Goal: Task Accomplishment & Management: Use online tool/utility

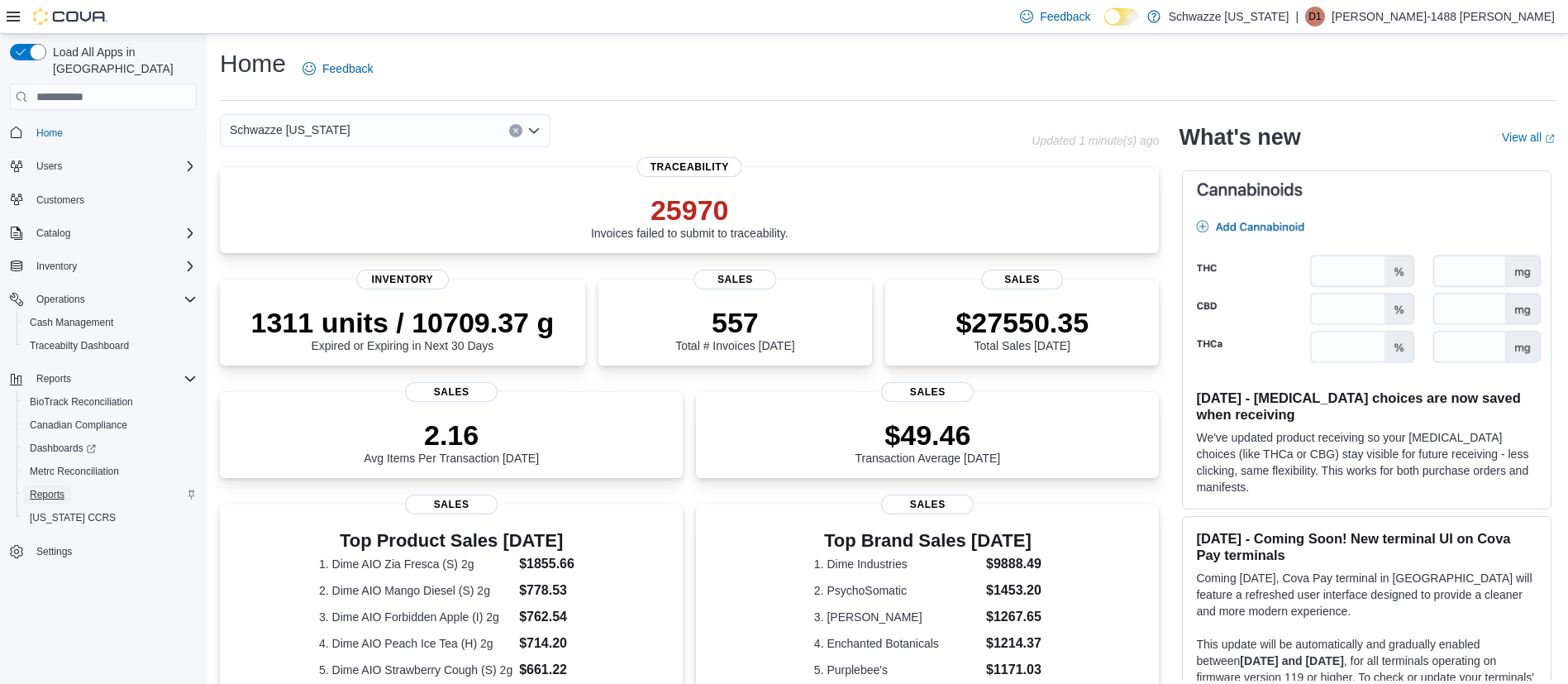
click at [59, 487] on span "Reports" at bounding box center [47, 494] width 35 height 13
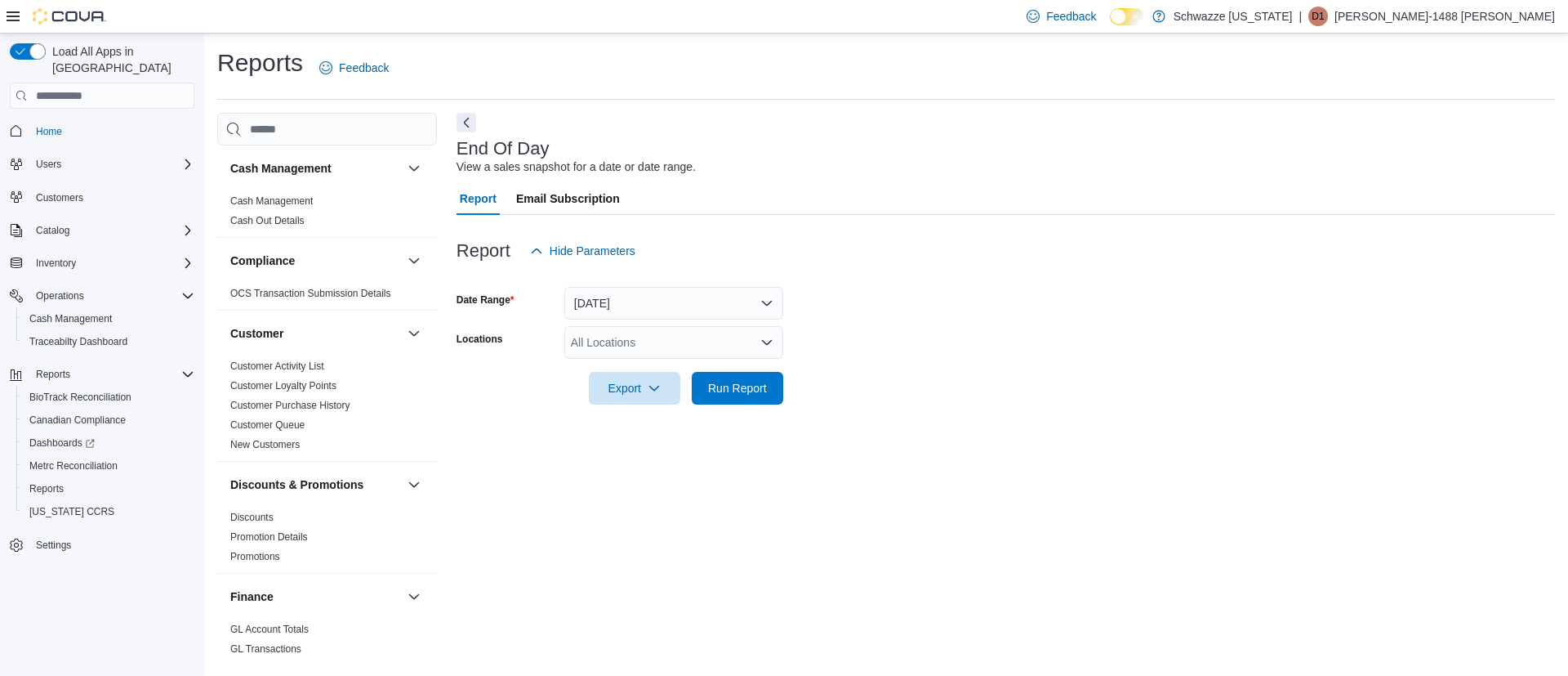
click at [769, 341] on icon "Open list of options" at bounding box center [766, 342] width 9 height 5
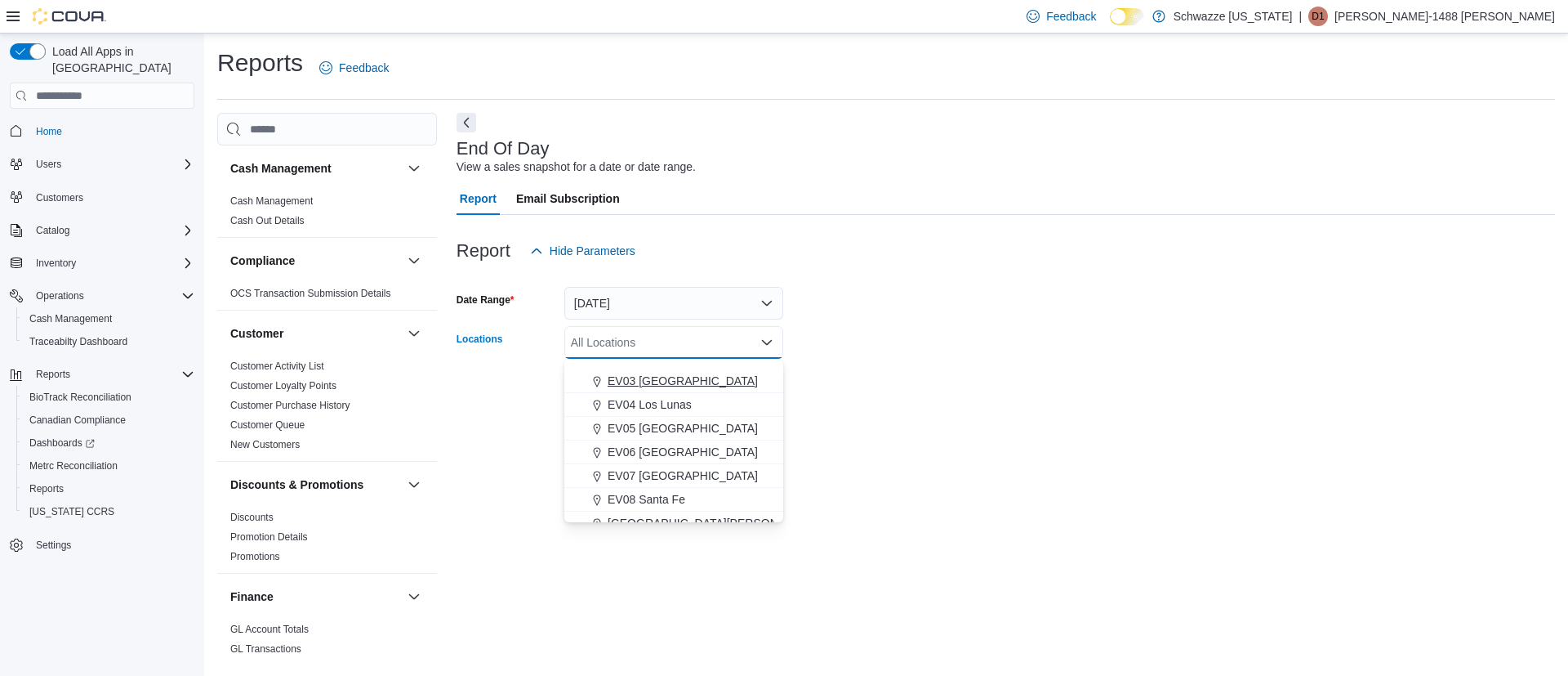
scroll to position [122, 0]
click at [651, 367] on span "EV04 Los Lunas" at bounding box center [649, 365] width 84 height 16
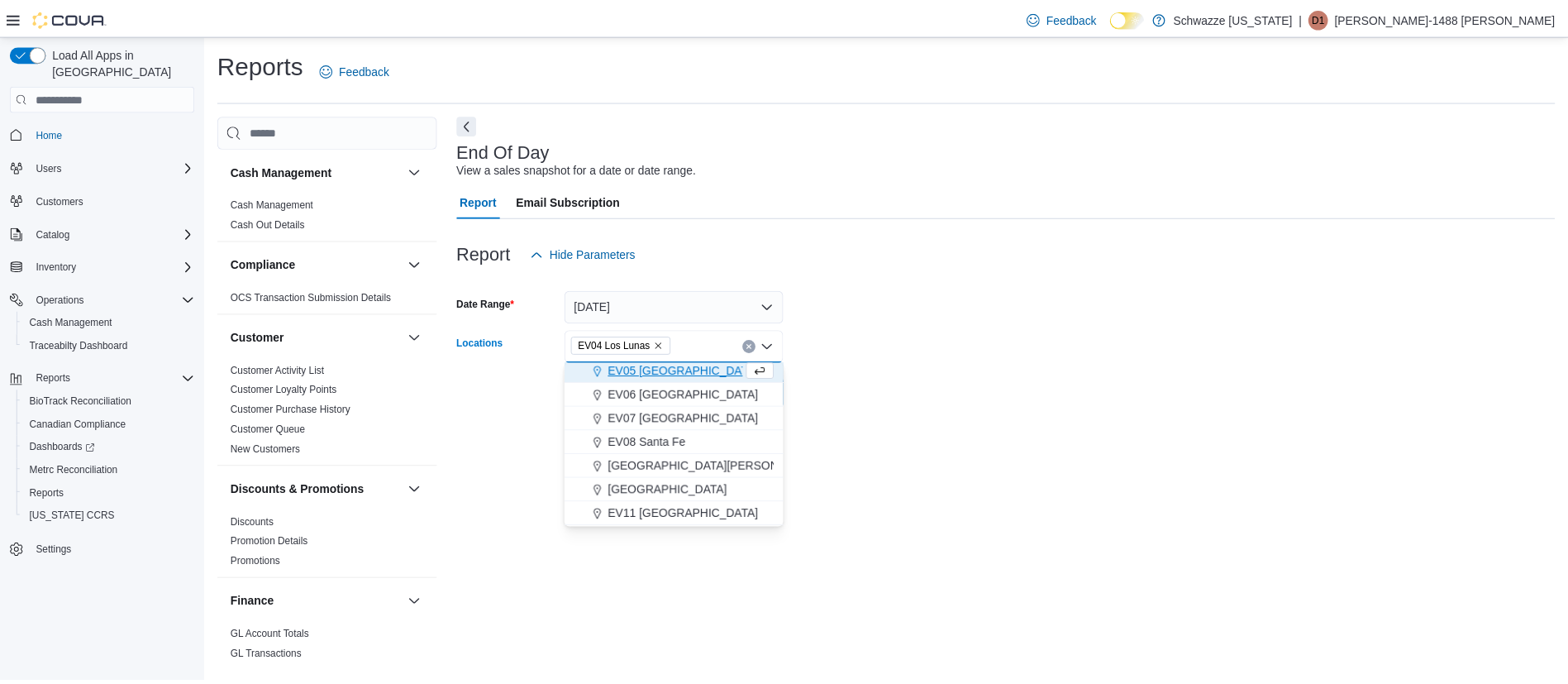
scroll to position [120, 0]
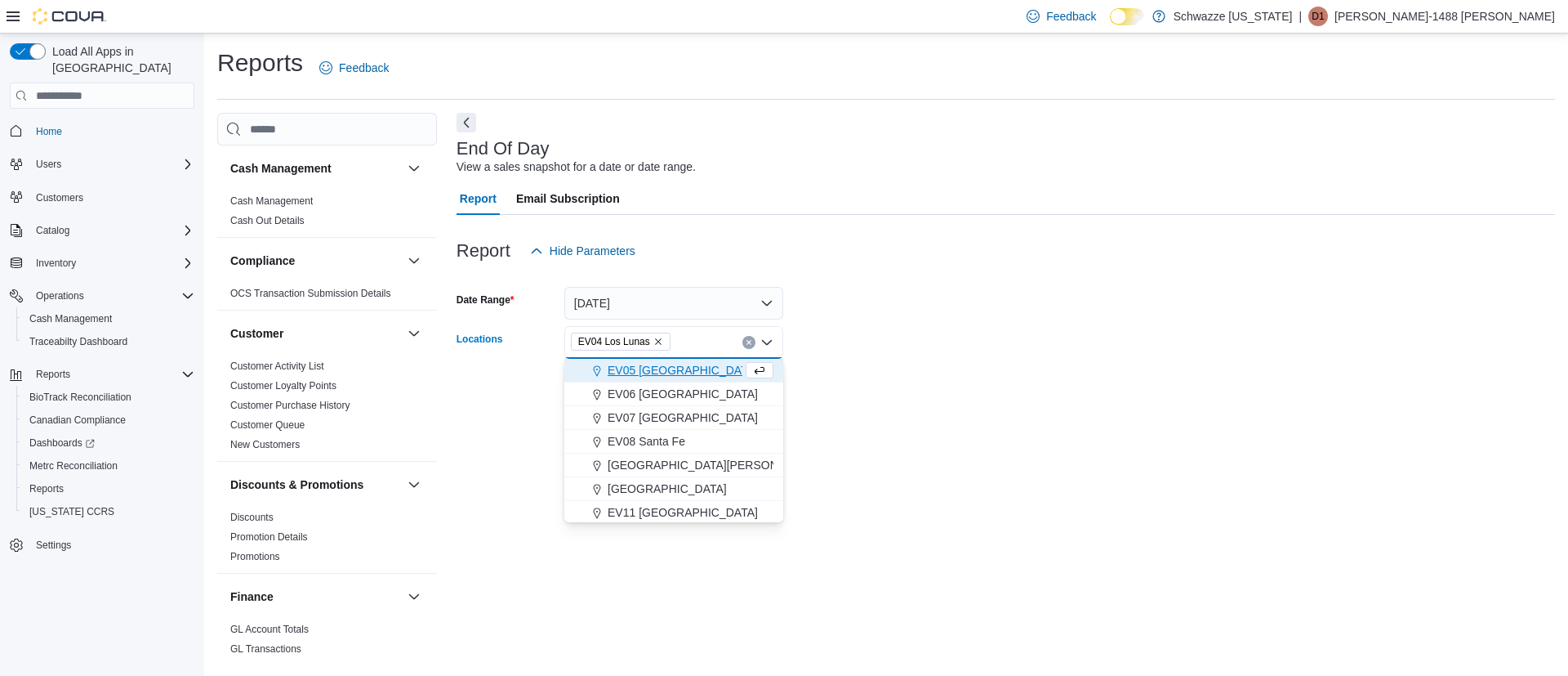
drag, startPoint x: 828, startPoint y: 364, endPoint x: 807, endPoint y: 375, distance: 23.7
click at [828, 364] on div at bounding box center [1005, 365] width 1098 height 13
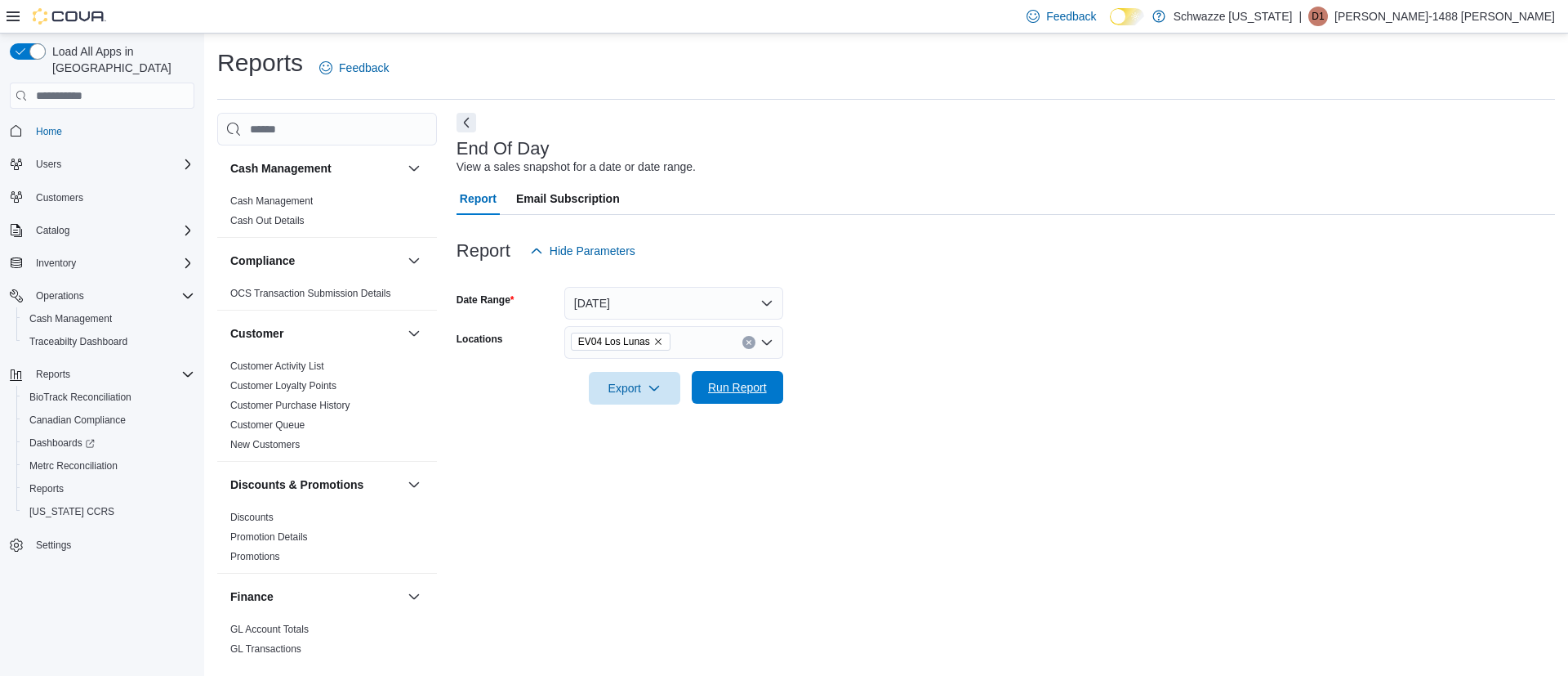
click at [735, 377] on span "Run Report" at bounding box center [737, 387] width 72 height 32
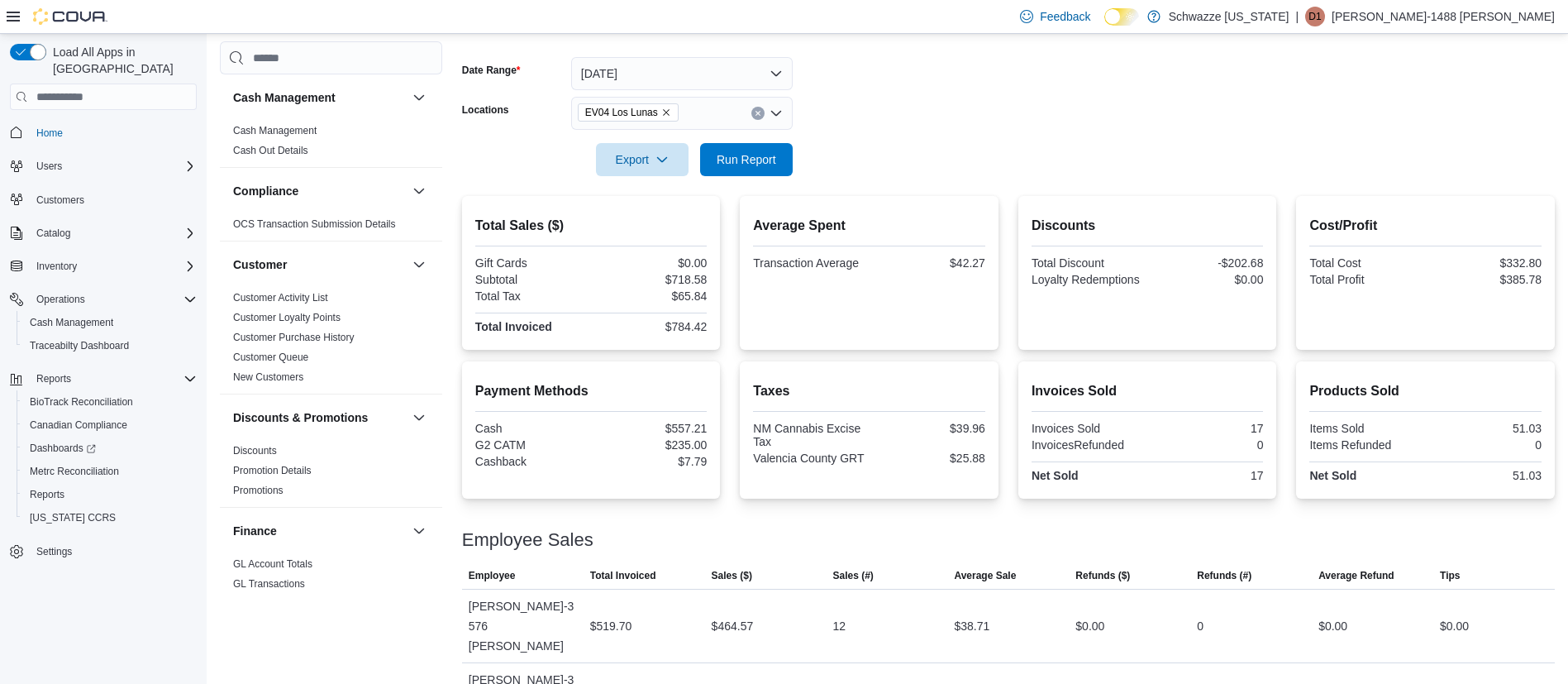
scroll to position [240, 0]
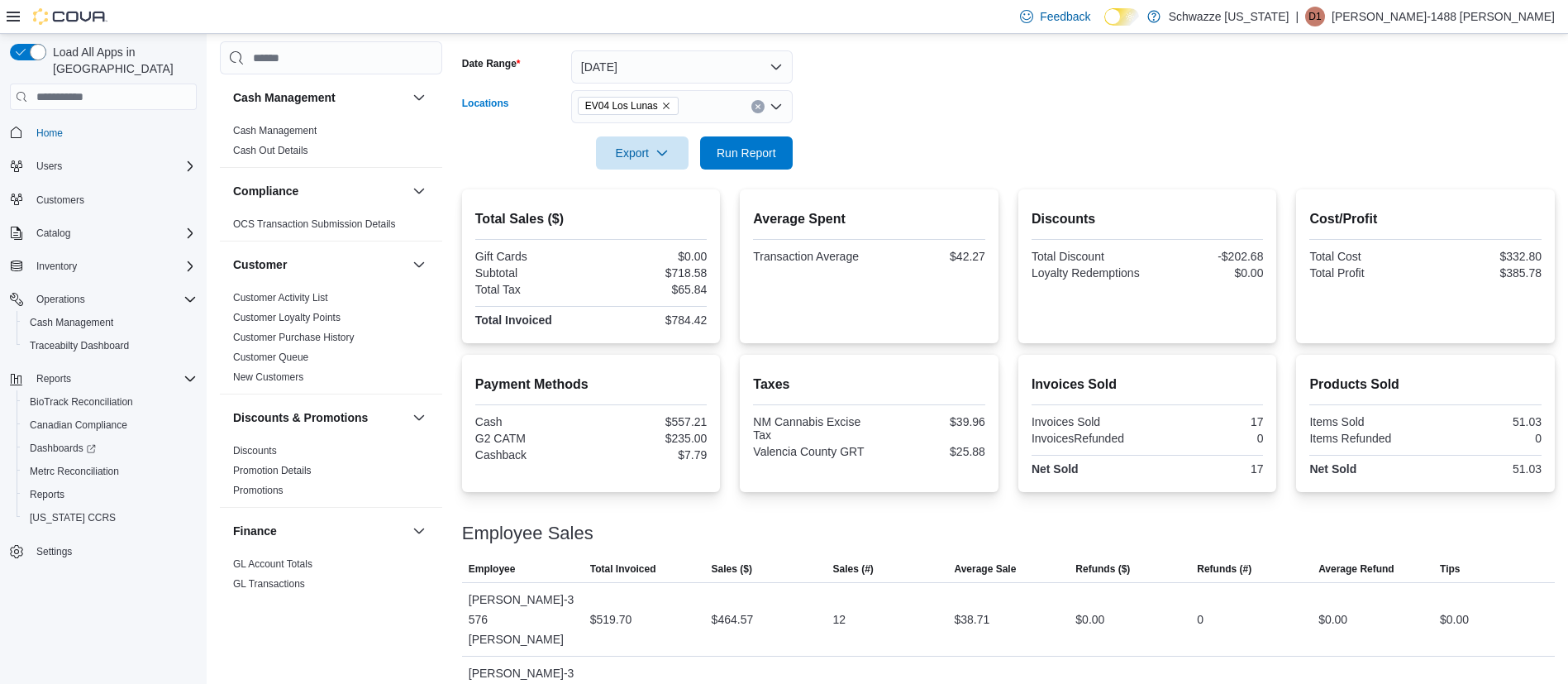
click at [759, 102] on button "Clear input" at bounding box center [758, 106] width 13 height 13
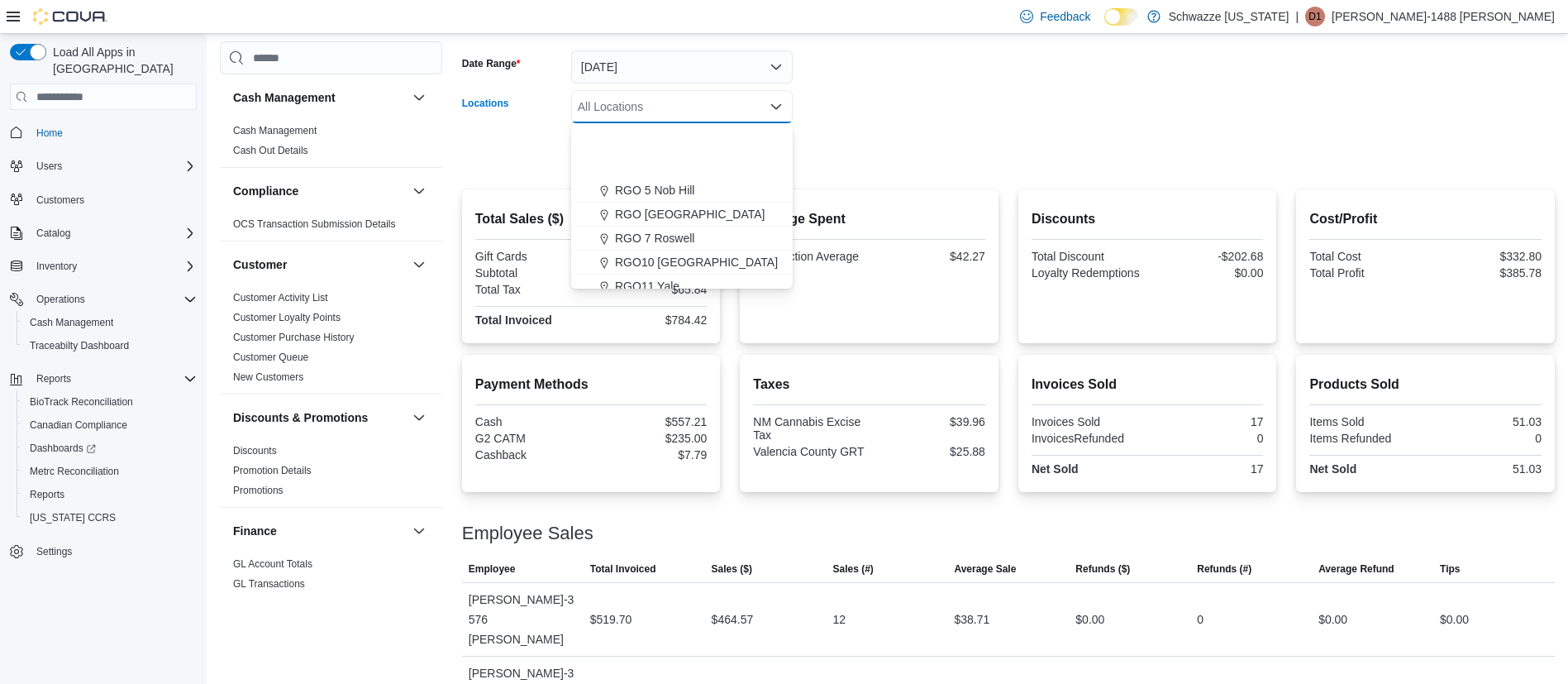
scroll to position [620, 0]
click at [669, 182] on span "RGO12 Los Lunas" at bounding box center [663, 185] width 96 height 16
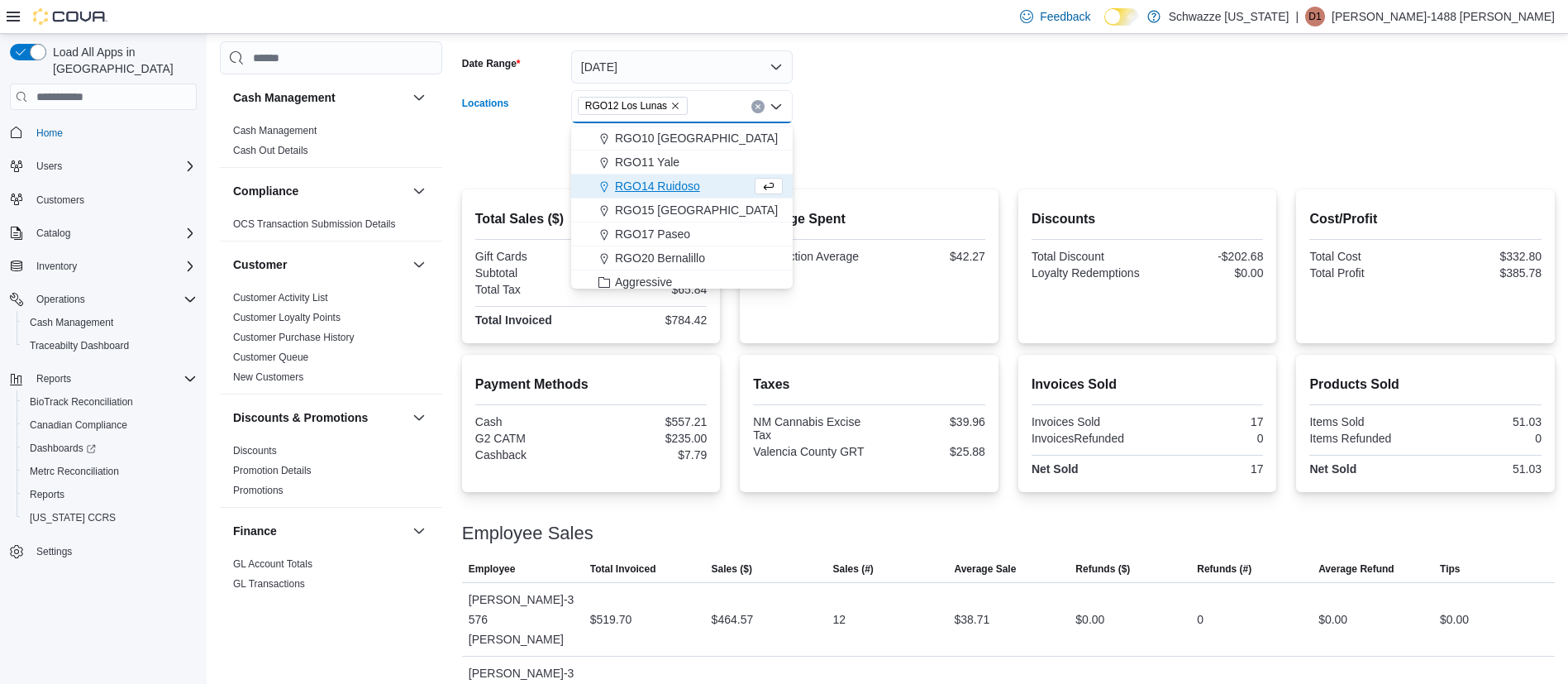
click at [1040, 74] on form "Date Range [DATE] Locations RGO12 [GEOGRAPHIC_DATA] Combo box. Selected. RGO12 …" at bounding box center [1008, 100] width 1092 height 139
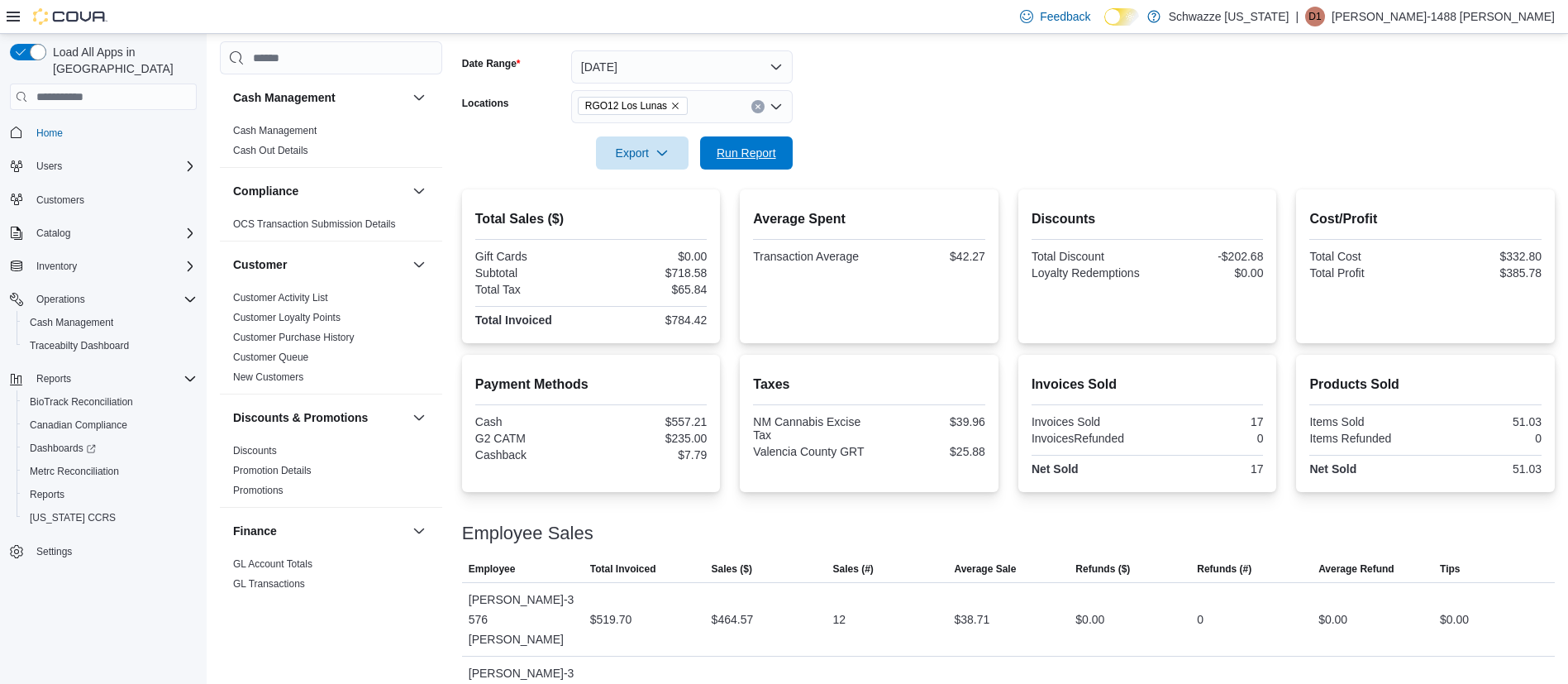
drag, startPoint x: 760, startPoint y: 150, endPoint x: 933, endPoint y: 78, distance: 187.4
click at [783, 134] on form "Date Range [DATE] Locations RGO12 Los Lunas Export Run Report" at bounding box center [1008, 100] width 1092 height 139
click at [757, 153] on span "Run Report" at bounding box center [746, 152] width 59 height 16
click at [757, 104] on icon "Clear input" at bounding box center [758, 106] width 7 height 7
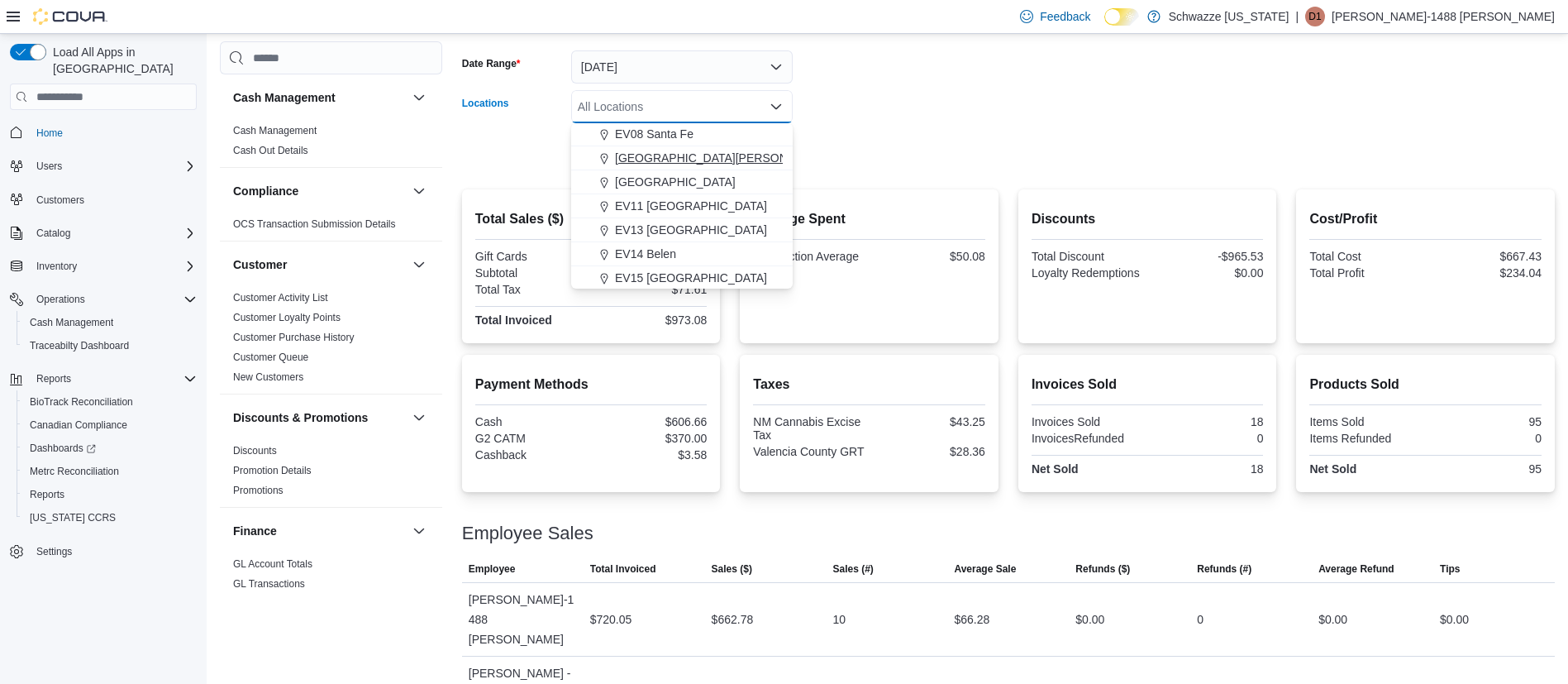
scroll to position [248, 0]
click at [649, 217] on span "EV14 Belen" at bounding box center [645, 222] width 61 height 16
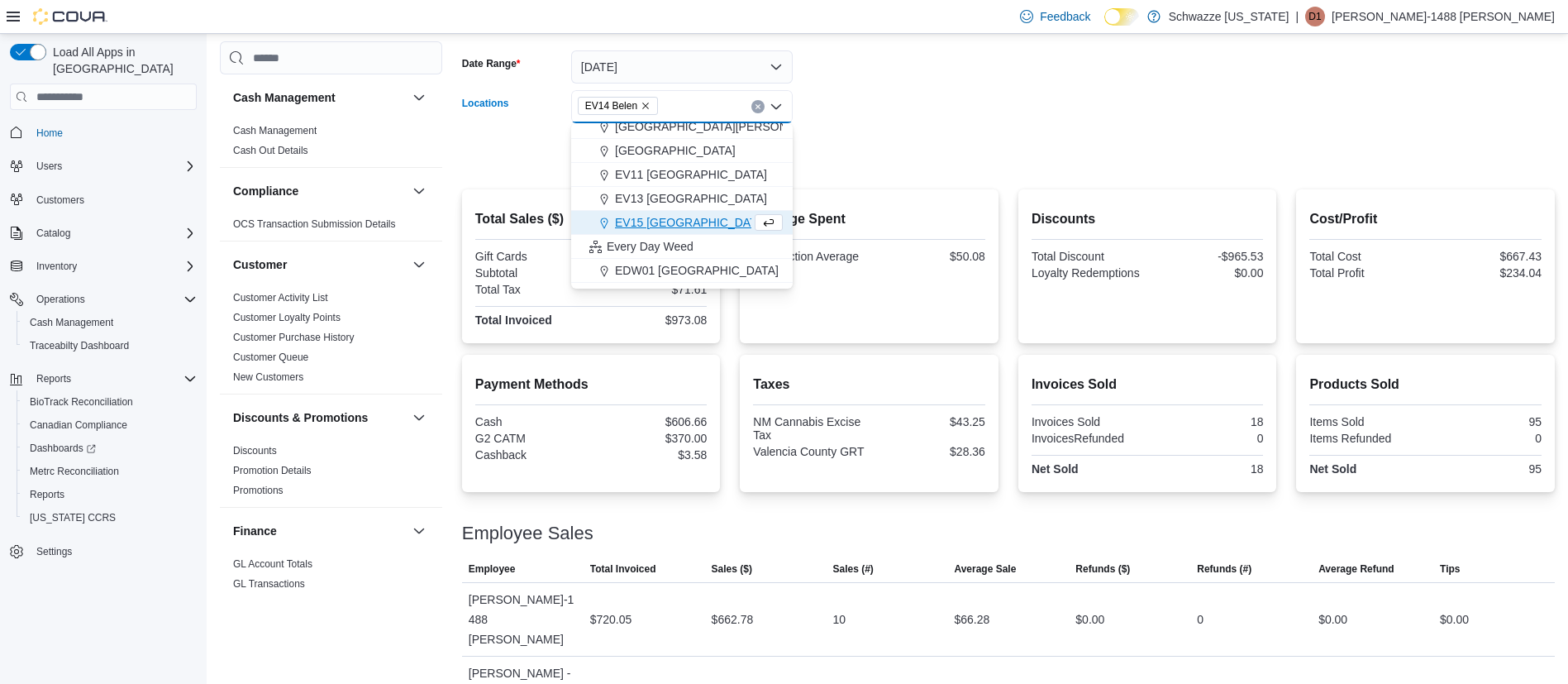
click at [989, 75] on form "Date Range [DATE] Locations EV14 [GEOGRAPHIC_DATA] Combo box. Selected. EV14 Be…" at bounding box center [1008, 100] width 1092 height 139
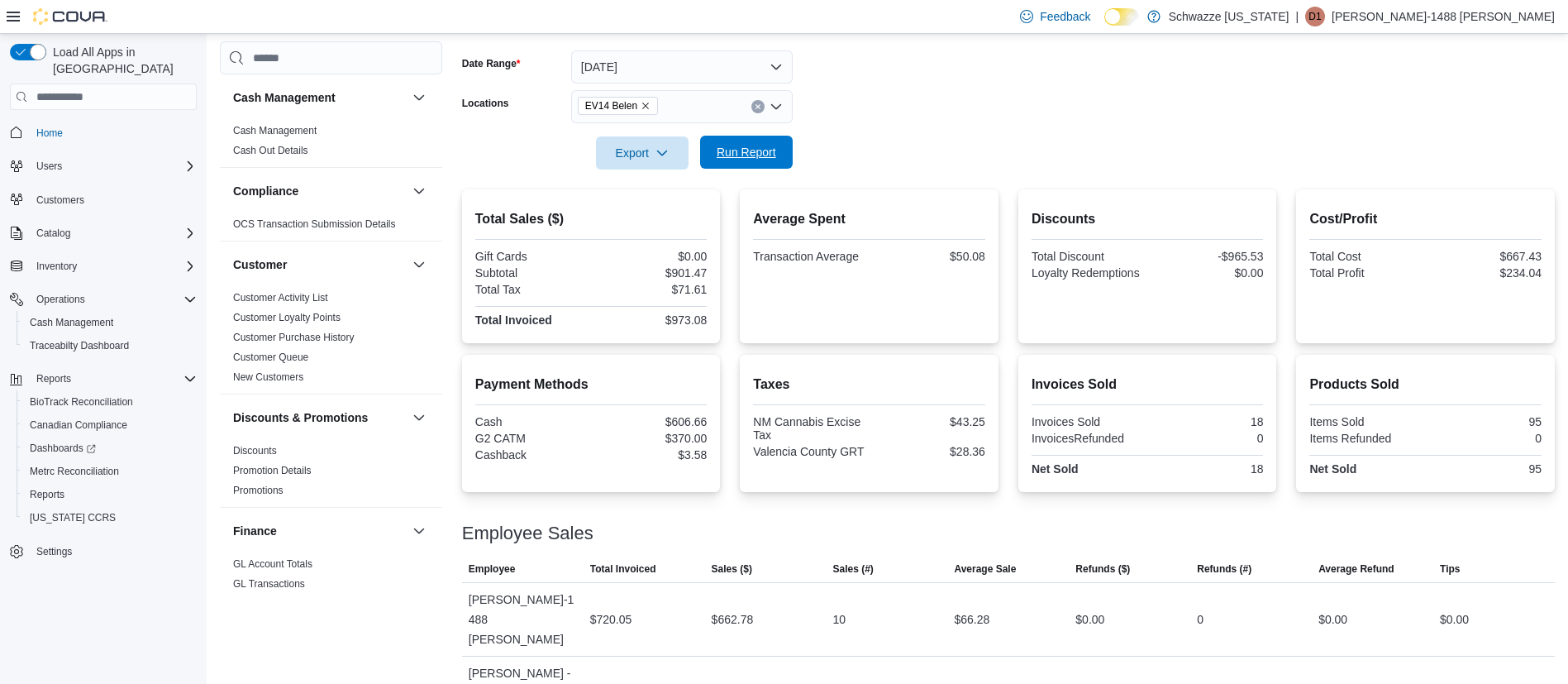
click at [772, 160] on span "Run Report" at bounding box center [746, 152] width 73 height 33
click at [755, 107] on icon "Clear input" at bounding box center [758, 106] width 7 height 7
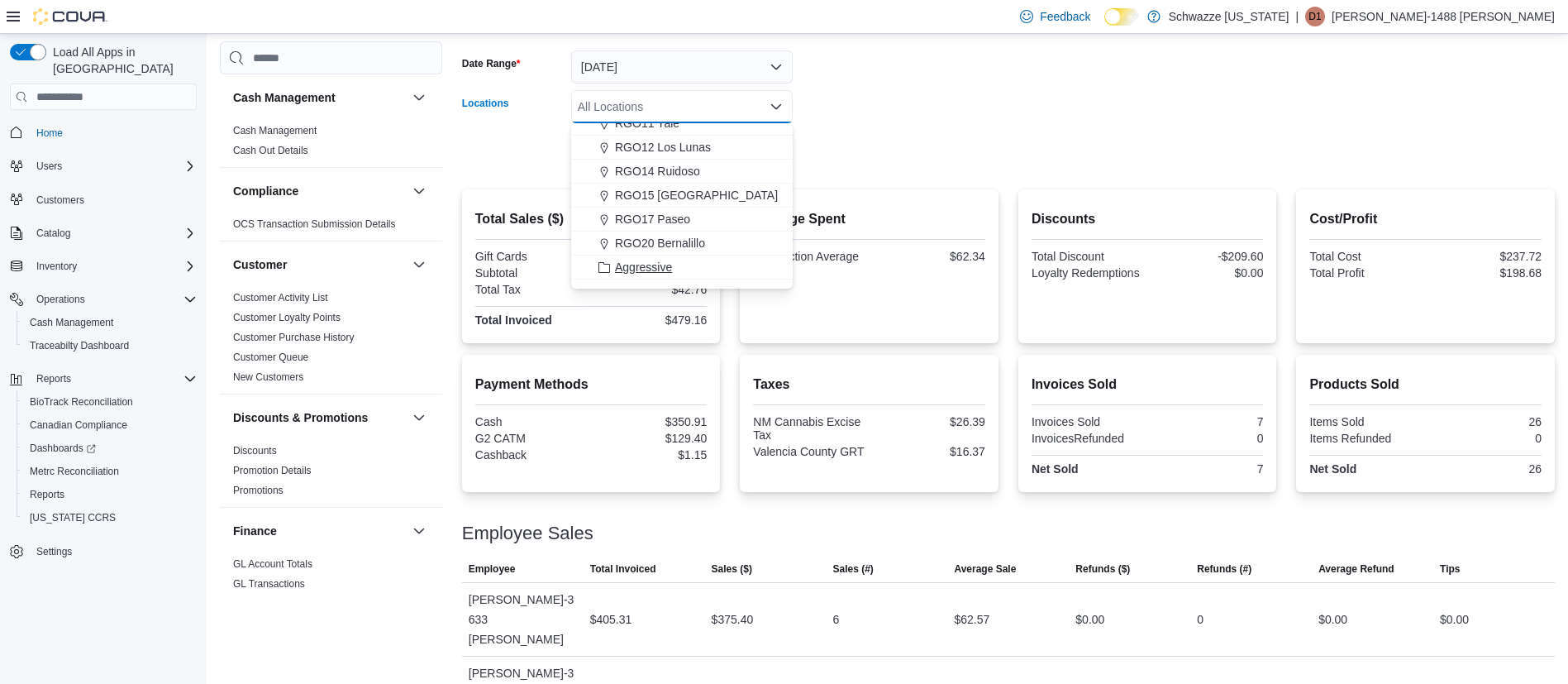
scroll to position [620, 0]
click at [697, 192] on span "RGO12 Los Lunas" at bounding box center [663, 185] width 96 height 16
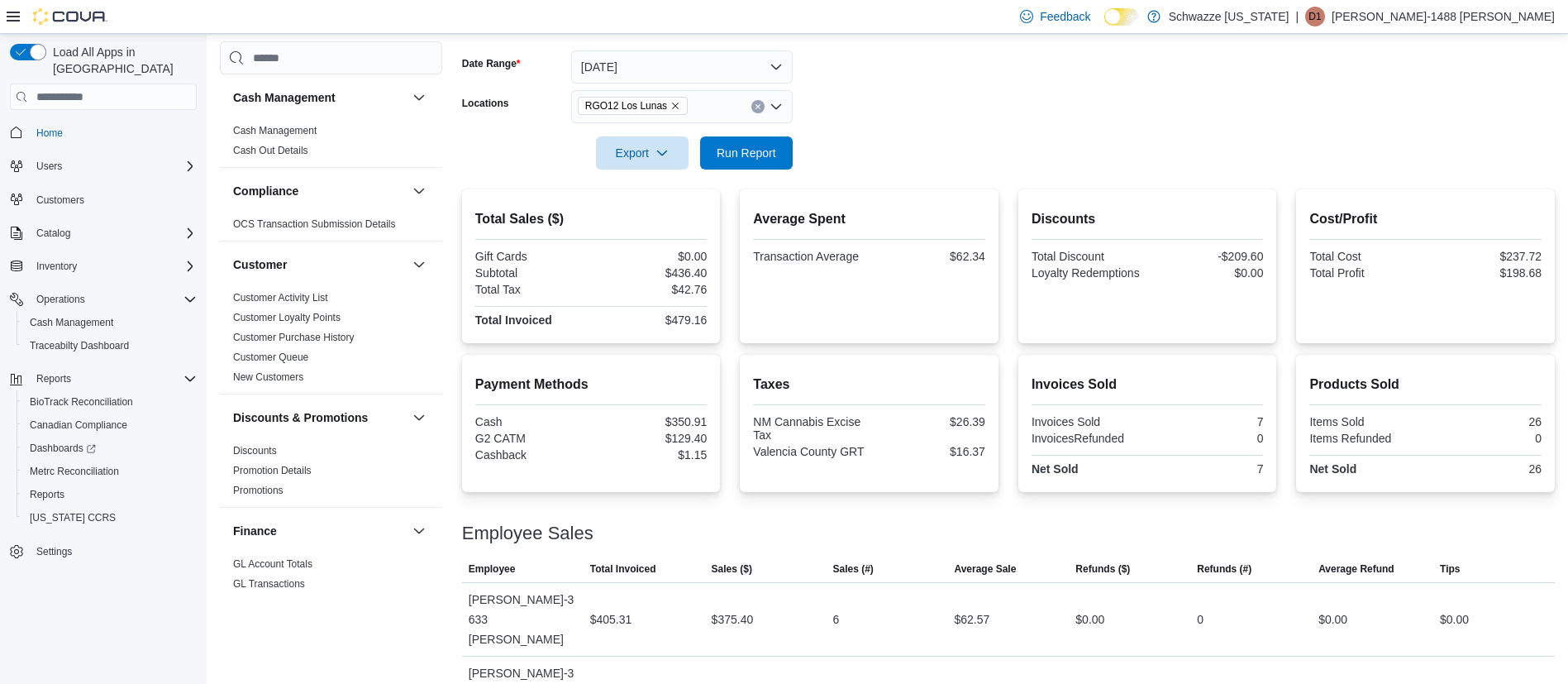
click at [950, 114] on form "Date Range [DATE] Locations RGO12 Los Lunas Export Run Report" at bounding box center [1008, 100] width 1092 height 139
click at [786, 150] on button "Run Report" at bounding box center [746, 152] width 93 height 33
click at [738, 153] on span "Run Report" at bounding box center [746, 152] width 59 height 16
click at [789, 155] on button "Run Report" at bounding box center [746, 152] width 93 height 33
